Goal: Task Accomplishment & Management: Use online tool/utility

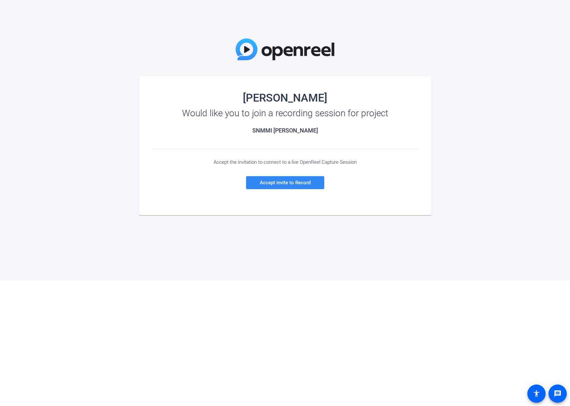
click at [290, 185] on span "Accept invite to Record" at bounding box center [285, 183] width 51 height 6
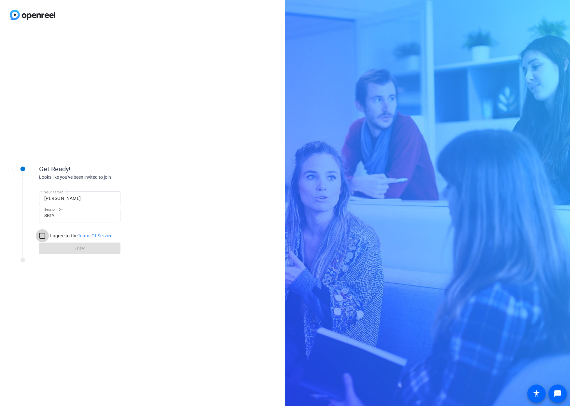
click at [40, 236] on input "I agree to the Terms Of Service" at bounding box center [42, 235] width 13 height 13
checkbox input "true"
click at [73, 244] on span at bounding box center [79, 249] width 81 height 16
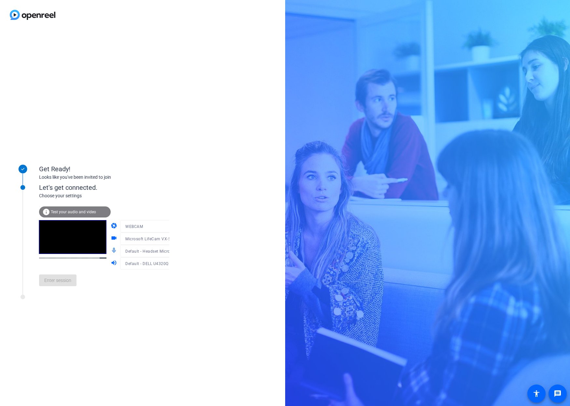
click at [211, 344] on div "Get Ready! Looks like you've been invited to join Let's get connected. Choose y…" at bounding box center [142, 218] width 285 height 376
click at [68, 283] on span "Enter session" at bounding box center [57, 280] width 27 height 7
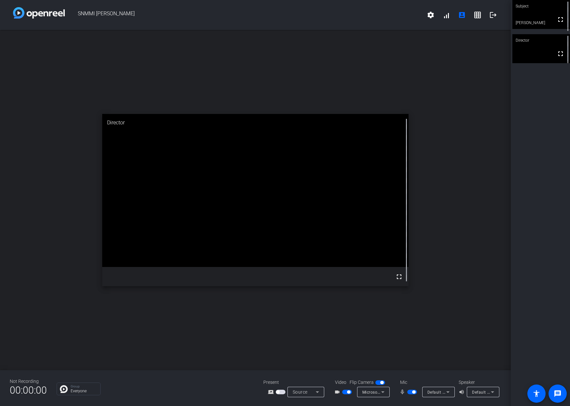
click at [437, 389] on div "Default - Headset Microphone (2- Plantronics Savi 8200 Office Series)" at bounding box center [436, 392] width 19 height 8
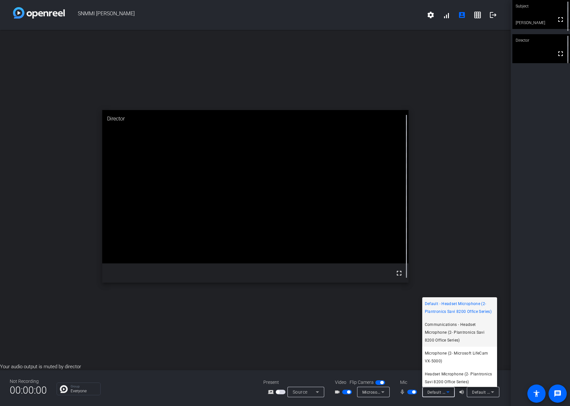
click at [453, 336] on span "Communications - Headset Microphone (2- Plantronics Savi 8200 Office Series)" at bounding box center [460, 332] width 70 height 23
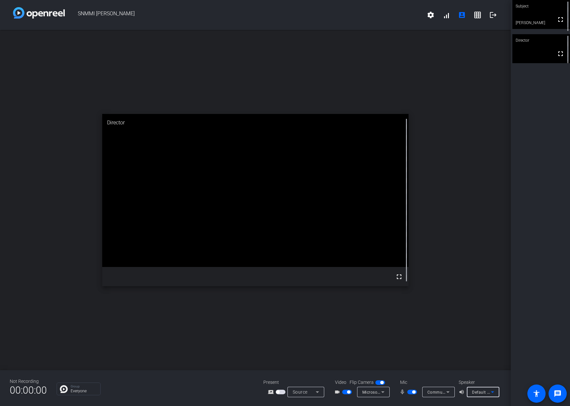
click at [482, 393] on span "Default - DELL U4320Q (Intel(R) Display Audio)" at bounding box center [516, 391] width 89 height 5
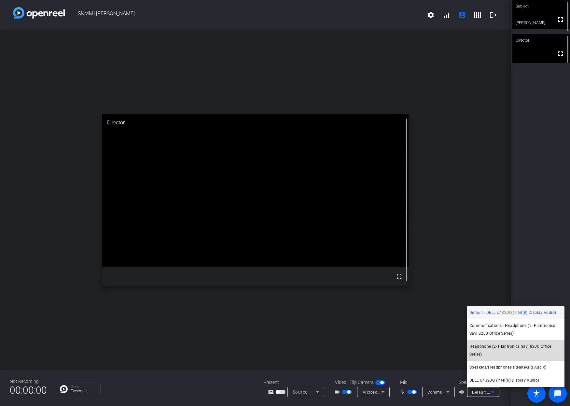
click at [491, 345] on span "Headphone (2- Plantronics Savi 8200 Office Series)" at bounding box center [515, 350] width 92 height 16
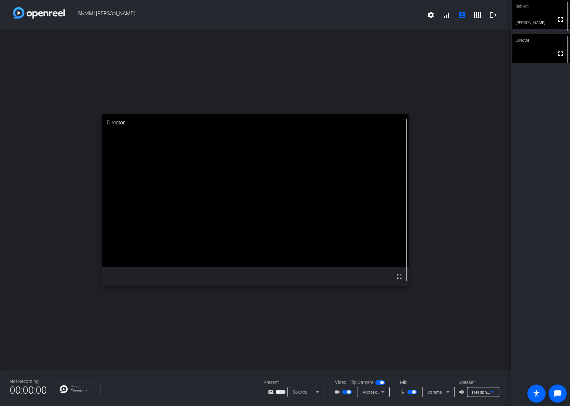
click at [438, 391] on span "Communications - Headset Microphone (2- Plantronics Savi 8200 Office Series)" at bounding box center [502, 391] width 151 height 5
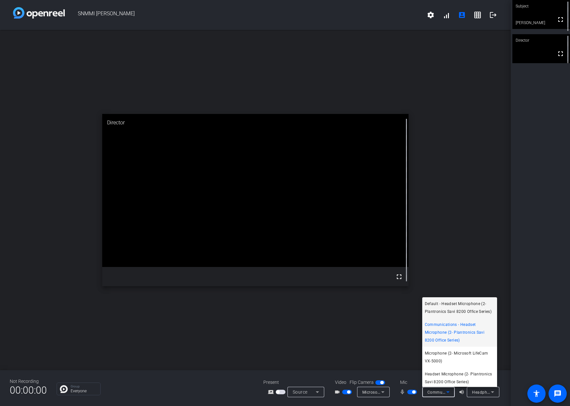
click at [450, 303] on span "Default - Headset Microphone (2- Plantronics Savi 8200 Office Series)" at bounding box center [460, 308] width 70 height 16
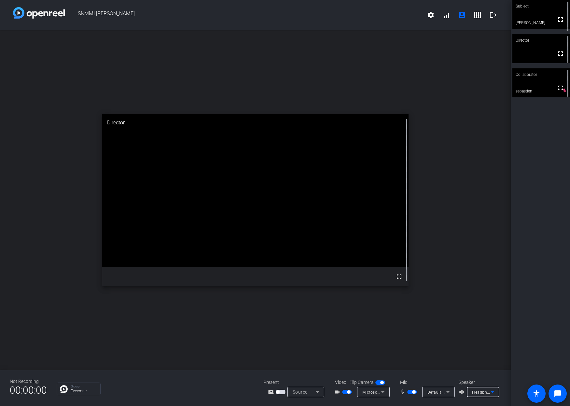
click at [483, 391] on span "Headphone (2- Plantronics Savi 8200 Office Series)" at bounding box center [521, 391] width 98 height 5
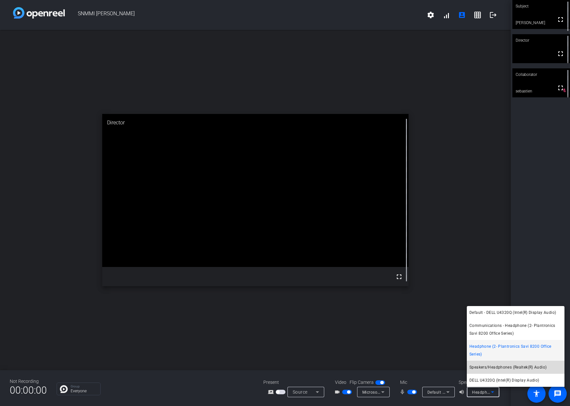
click at [491, 367] on span "Speakers/Headphones (Realtek(R) Audio)" at bounding box center [507, 367] width 77 height 8
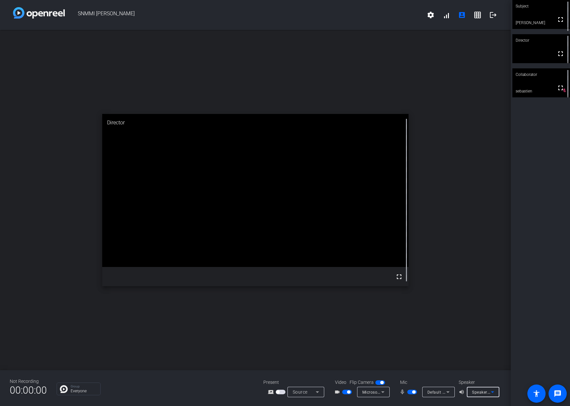
click at [487, 392] on span "Speakers/Headphones (Realtek(R) Audio)" at bounding box center [511, 391] width 79 height 5
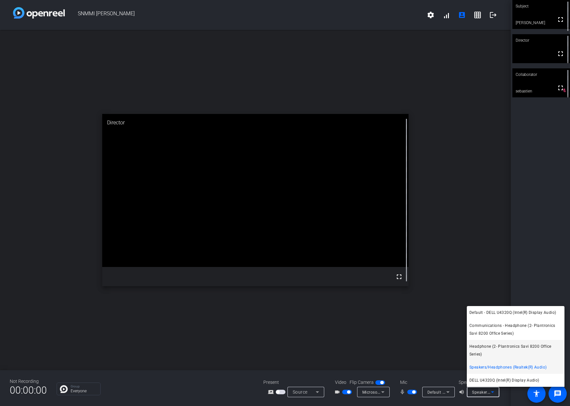
click at [493, 349] on span "Headphone (2- Plantronics Savi 8200 Office Series)" at bounding box center [515, 350] width 92 height 16
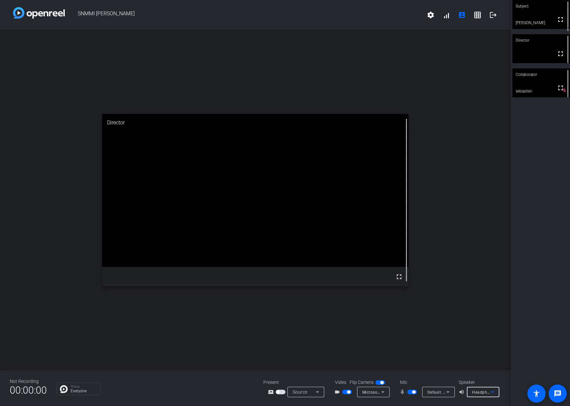
click at [428, 390] on span "Default - Headset Microphone (2- Plantronics Savi 8200 Office Series)" at bounding box center [493, 391] width 132 height 5
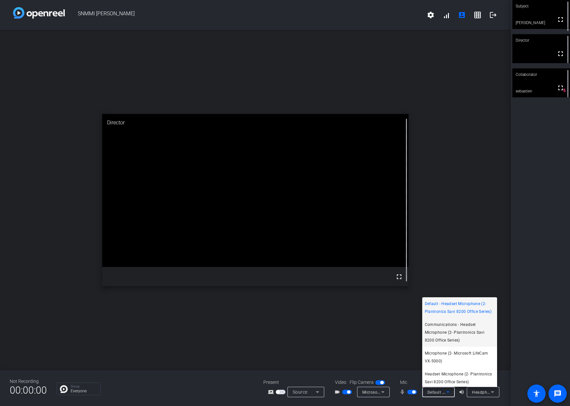
click at [442, 336] on span "Communications - Headset Microphone (2- Plantronics Savi 8200 Office Series)" at bounding box center [460, 332] width 70 height 23
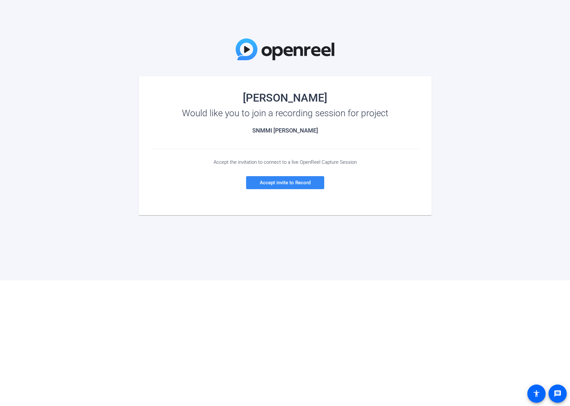
click at [279, 181] on span "Accept invite to Record" at bounding box center [285, 183] width 51 height 6
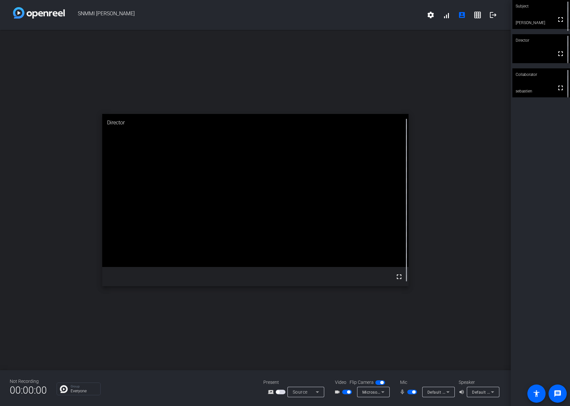
click at [479, 394] on span "Default - DELL U4320Q (Intel(R) Display Audio)" at bounding box center [516, 391] width 89 height 5
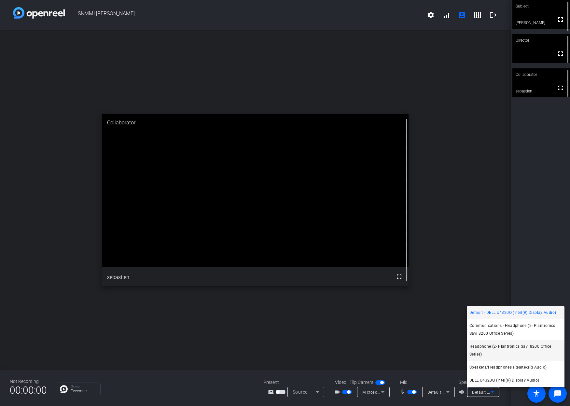
click at [493, 350] on span "Headphone (2- Plantronics Savi 8200 Office Series)" at bounding box center [515, 350] width 92 height 16
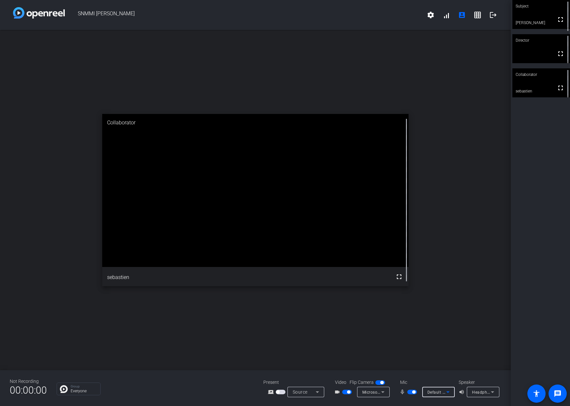
click at [438, 393] on span "Default - Headset Microphone (2- Plantronics Savi 8200 Office Series)" at bounding box center [493, 391] width 132 height 5
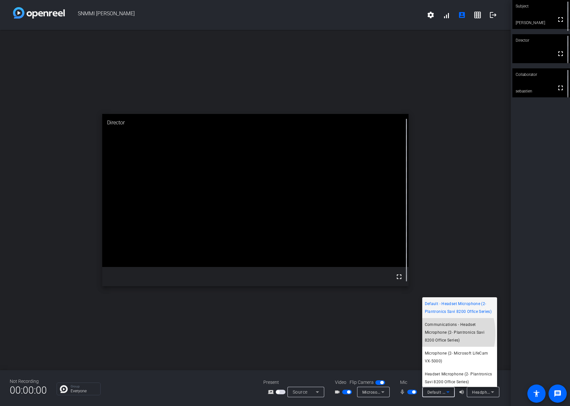
click at [431, 341] on span "Communications - Headset Microphone (2- Plantronics Savi 8200 Office Series)" at bounding box center [460, 332] width 70 height 23
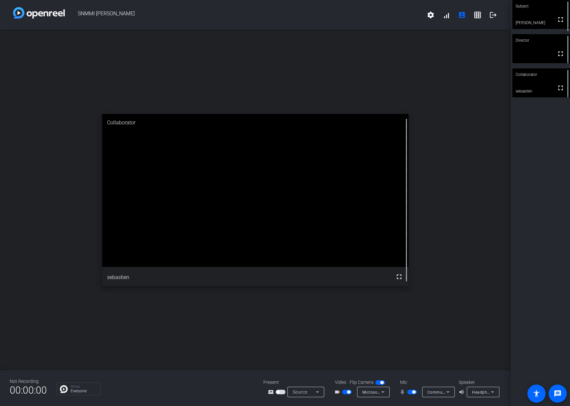
click at [282, 390] on span "button" at bounding box center [281, 392] width 10 height 5
click at [278, 392] on span "button" at bounding box center [281, 392] width 10 height 5
